Goal: Task Accomplishment & Management: Manage account settings

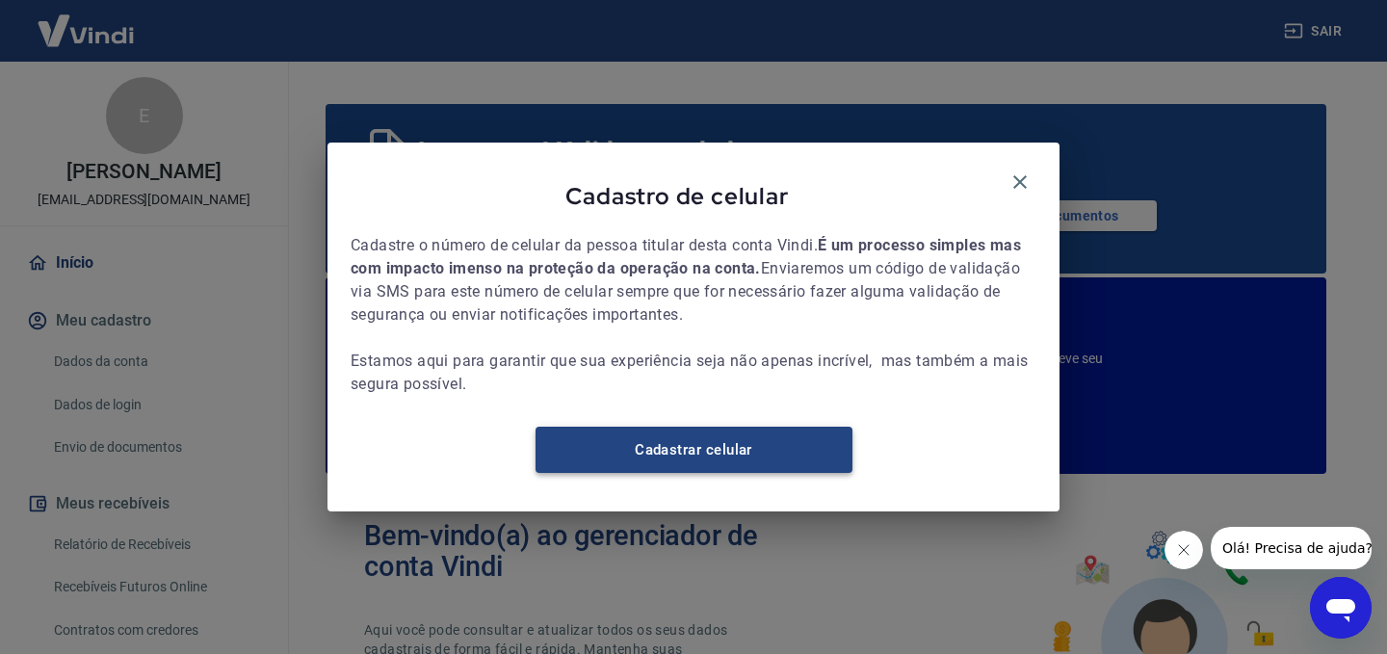
click at [754, 464] on link "Cadastrar celular" at bounding box center [694, 450] width 317 height 46
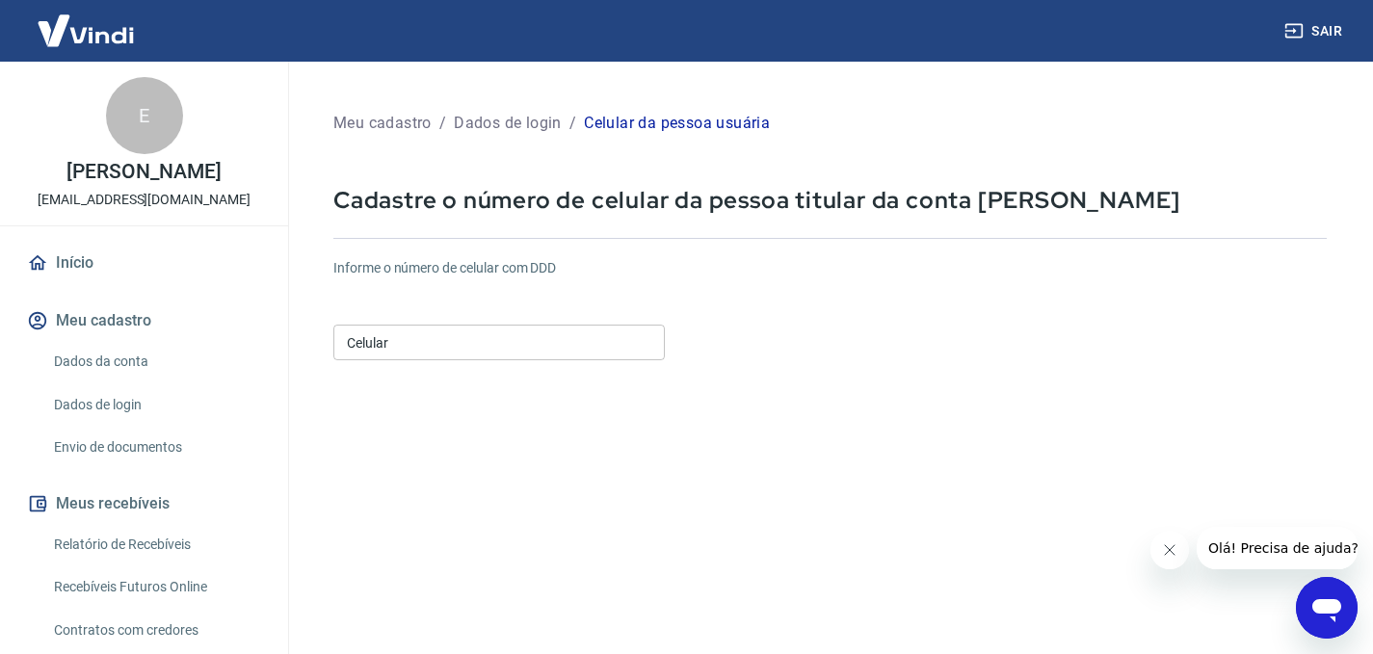
click at [519, 325] on input "Celular" at bounding box center [498, 343] width 331 height 36
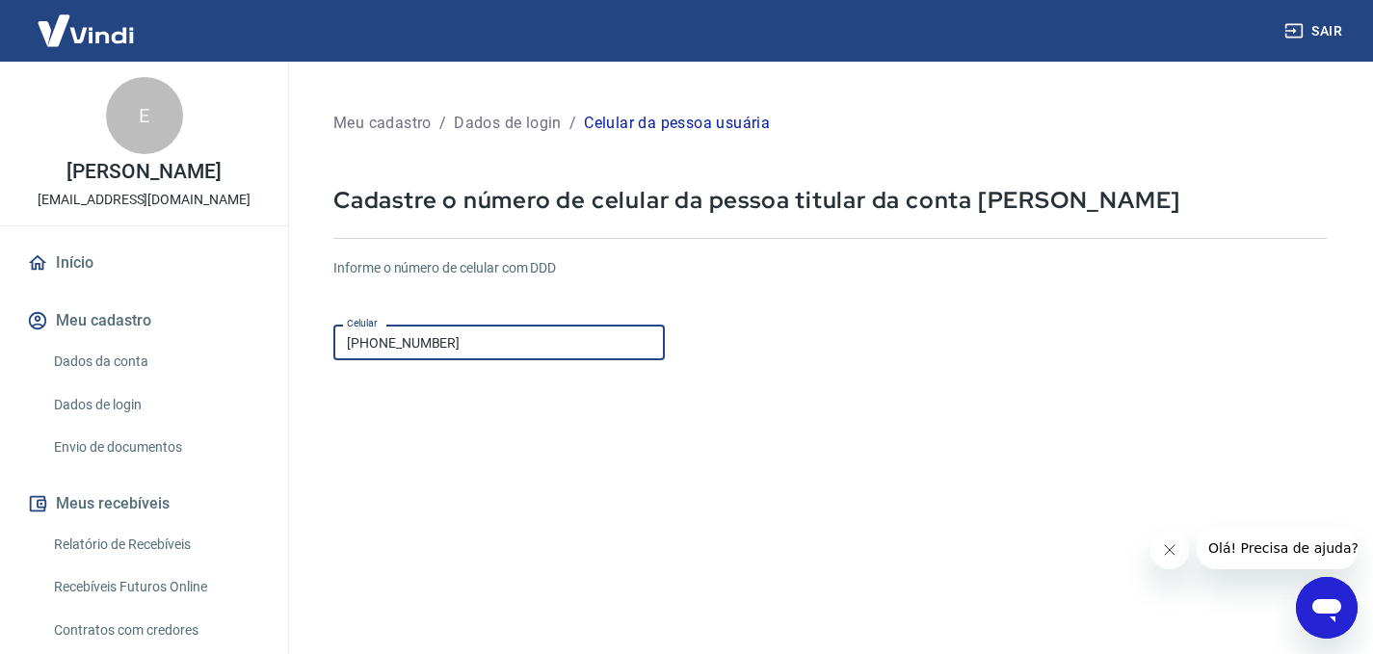
type input "[PHONE_NUMBER]"
click at [891, 427] on form "Informe o número de celular com DDD Celular [PHONE_NUMBER] Celular Continuar Ca…" at bounding box center [829, 525] width 993 height 564
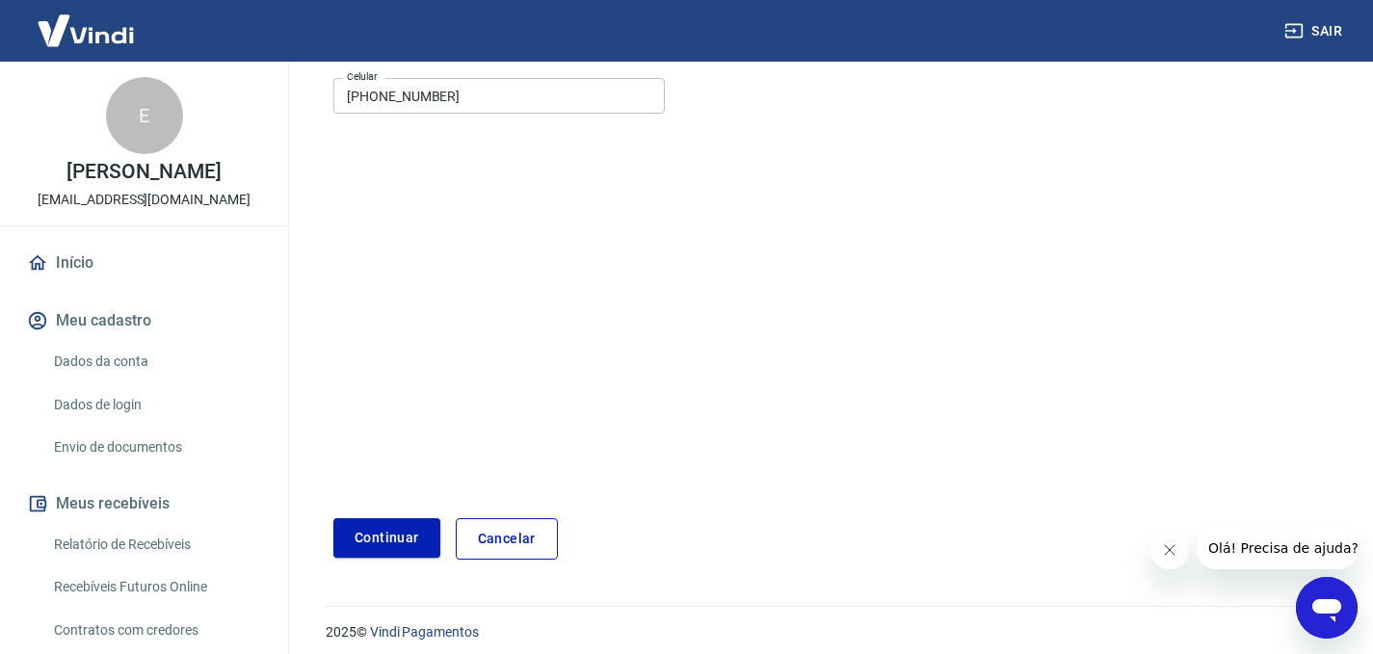
scroll to position [258, 0]
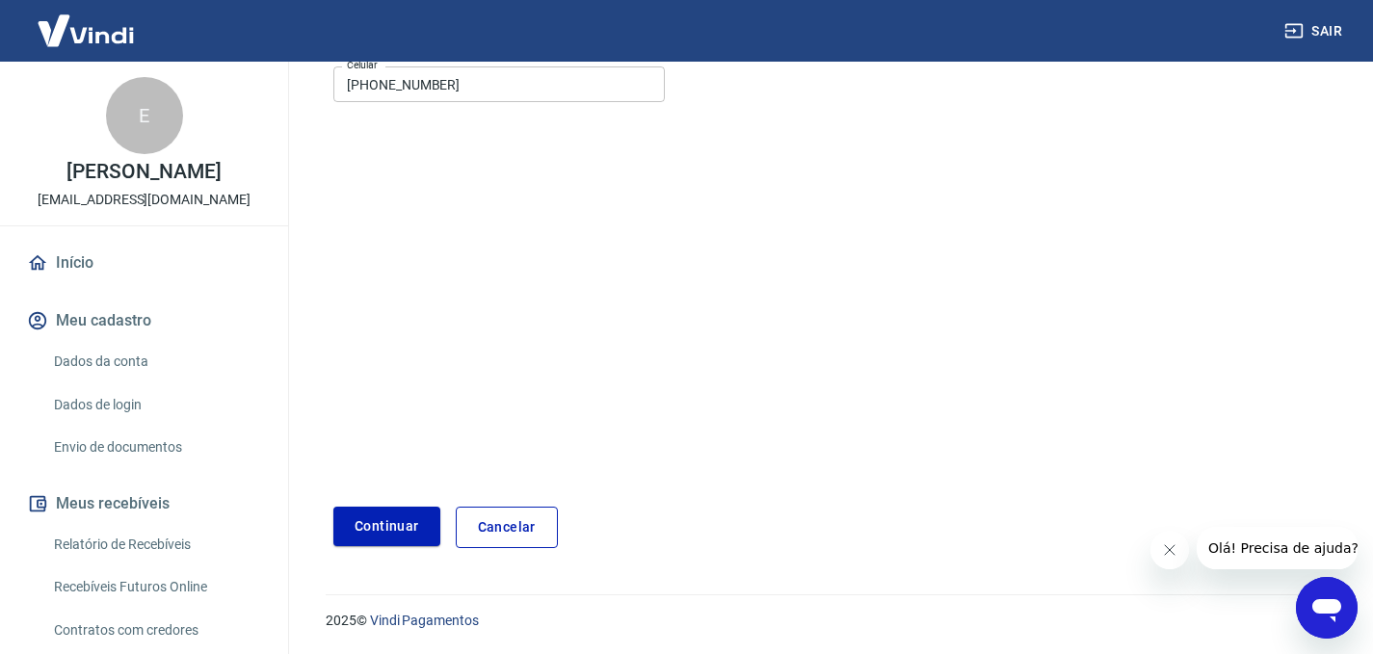
click at [390, 519] on button "Continuar" at bounding box center [386, 527] width 107 height 40
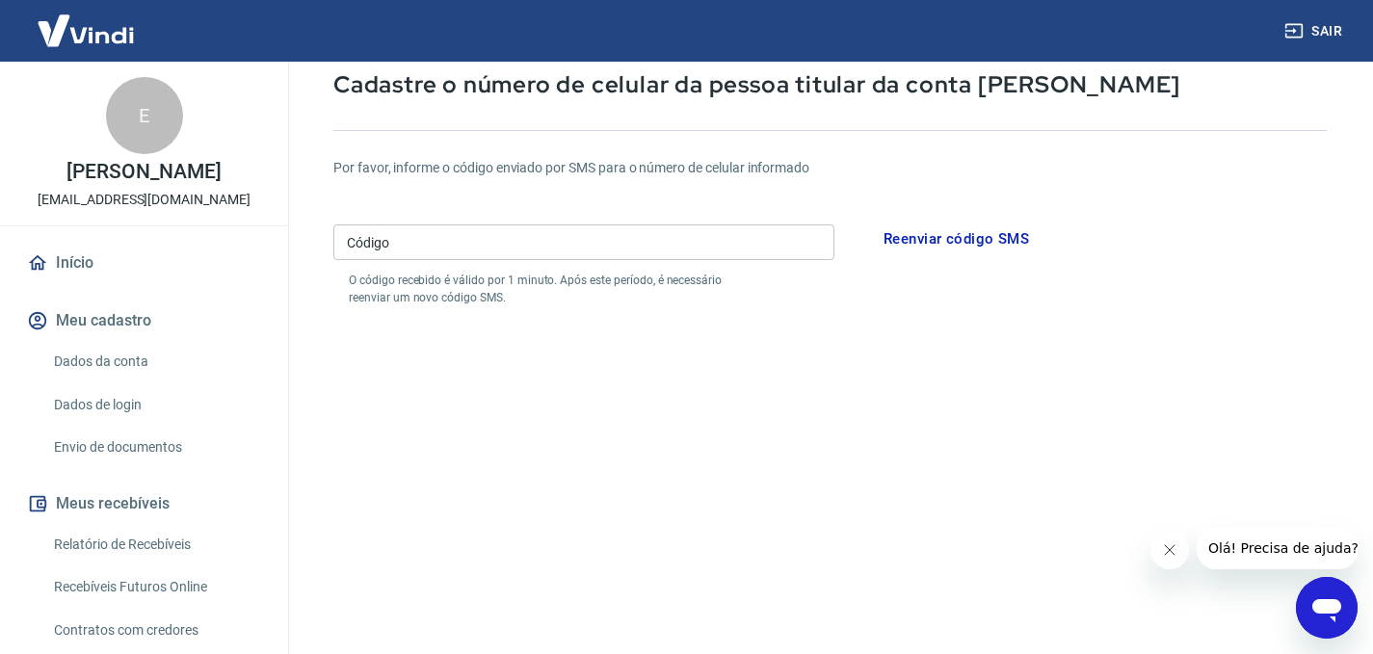
scroll to position [114, 0]
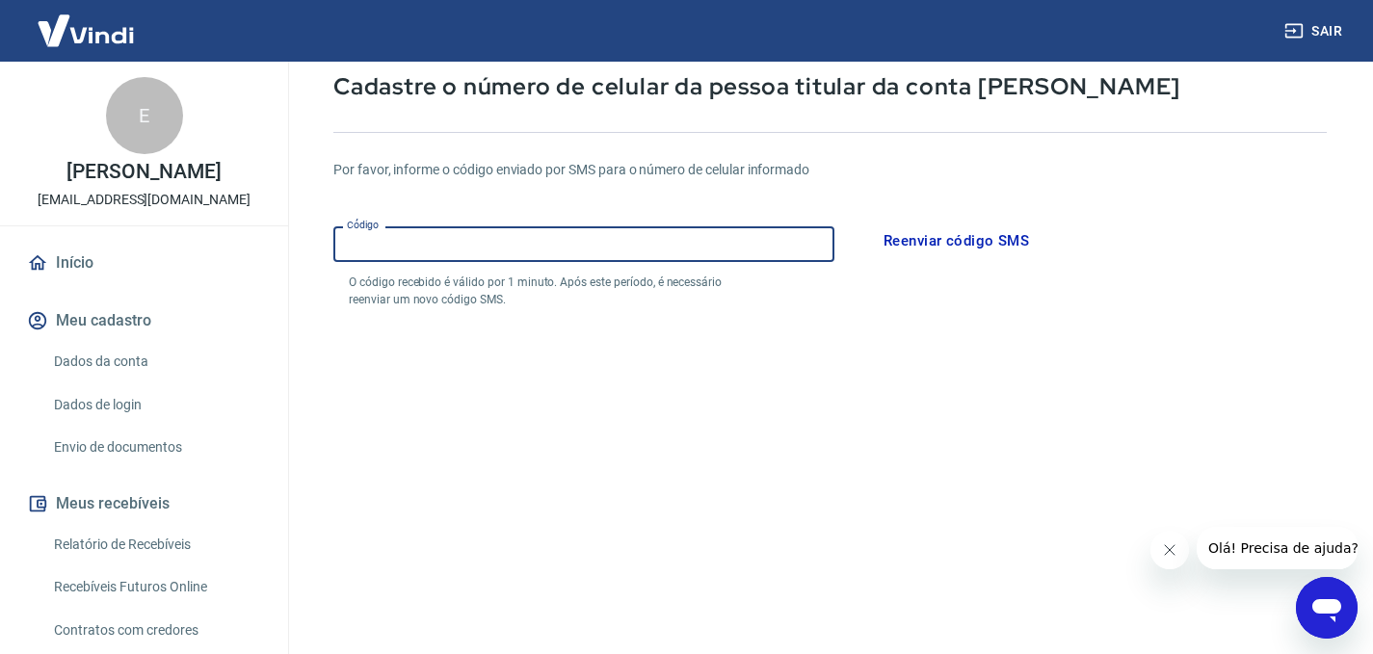
click at [613, 253] on input "Código" at bounding box center [583, 244] width 501 height 36
